Goal: Task Accomplishment & Management: Manage account settings

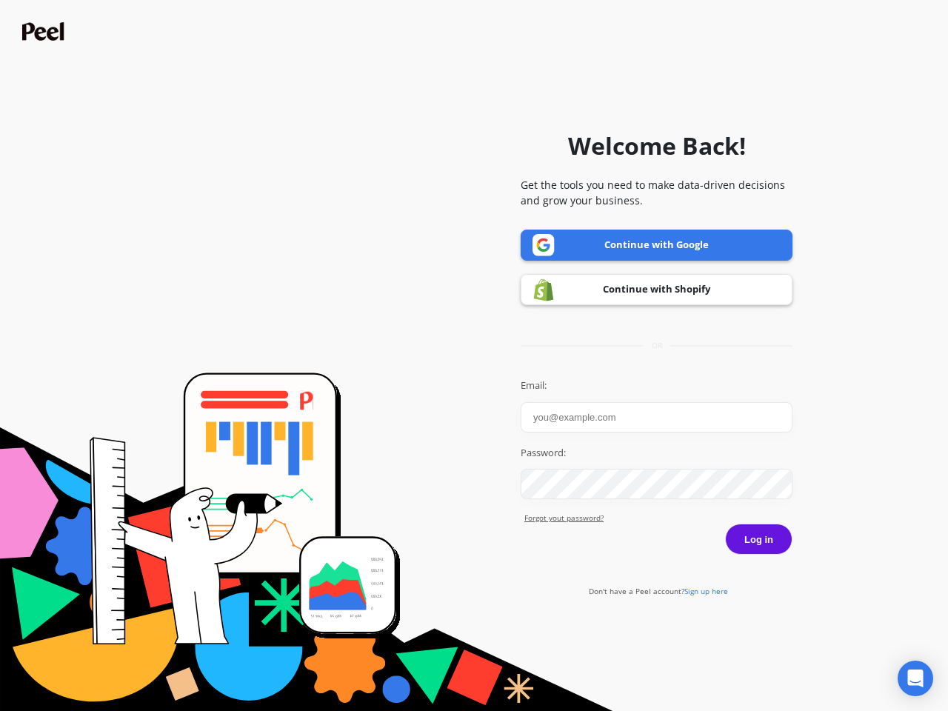
click at [915, 678] on icon "Open Intercom Messenger" at bounding box center [916, 678] width 16 height 18
